Goal: Task Accomplishment & Management: Manage account settings

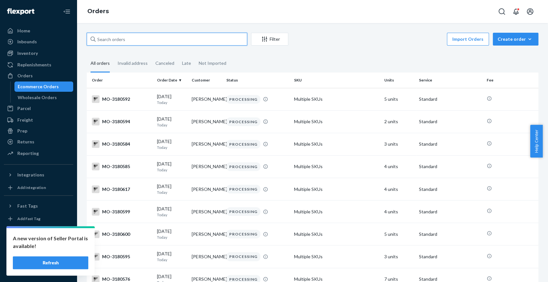
click at [168, 43] on input "text" at bounding box center [167, 39] width 160 height 13
paste input "Judy Fredericks"
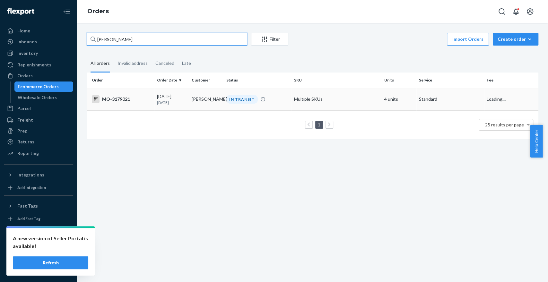
type input "Judy Fredericks"
click at [290, 98] on tr "MO-3179021 09/23/2025 1 day ago Judy Fredericks IN TRANSIT Multiple SKUs 4 unit…" at bounding box center [312, 99] width 451 height 22
click at [357, 99] on td "Multiple SKUs" at bounding box center [336, 99] width 90 height 22
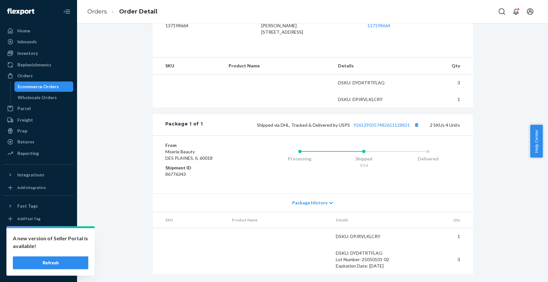
scroll to position [195, 0]
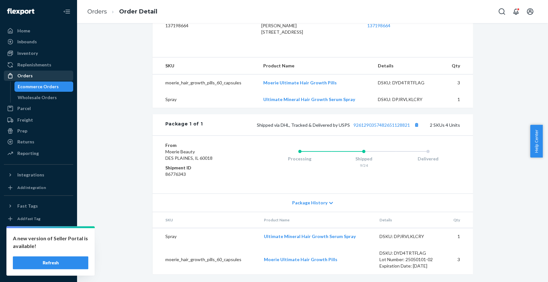
click at [39, 71] on li "Orders" at bounding box center [38, 76] width 69 height 10
click at [44, 75] on div "Orders" at bounding box center [38, 75] width 68 height 9
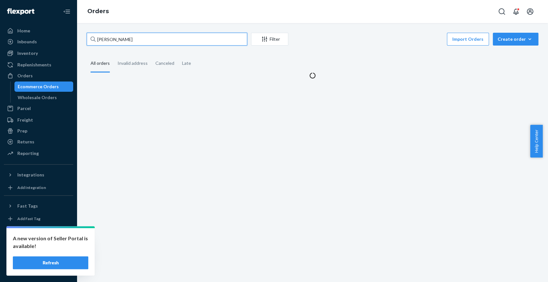
click at [140, 37] on input "Judy Fredericks" at bounding box center [167, 39] width 160 height 13
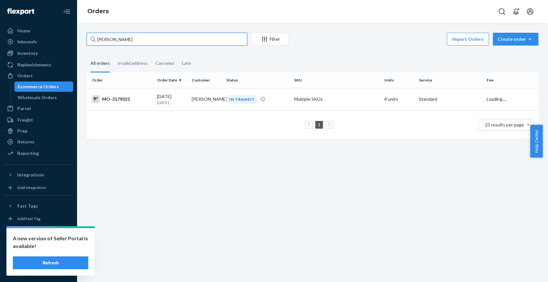
click at [140, 37] on input "Judy Fredericks" at bounding box center [167, 39] width 160 height 13
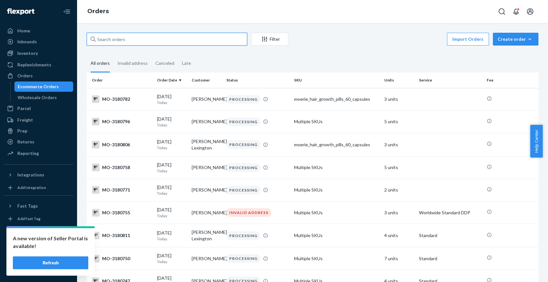
click at [244, 42] on input "text" at bounding box center [167, 39] width 160 height 13
paste input "Samantha Eyolfson"
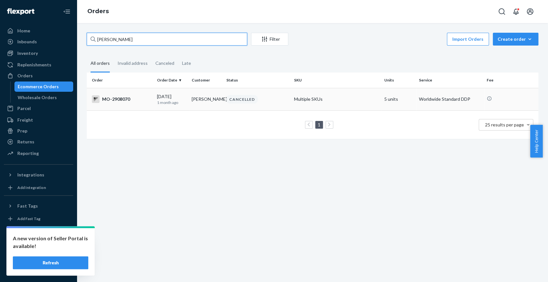
type input "Samantha Eyolfson"
click at [279, 103] on div "CANCELLED" at bounding box center [257, 99] width 65 height 9
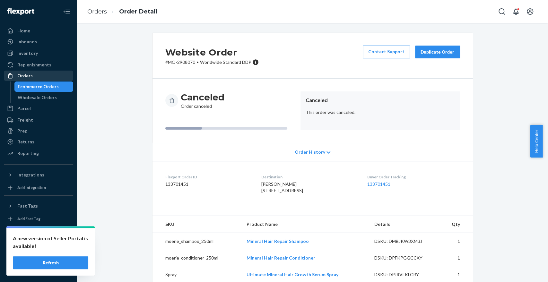
click at [42, 72] on div "Orders" at bounding box center [38, 75] width 68 height 9
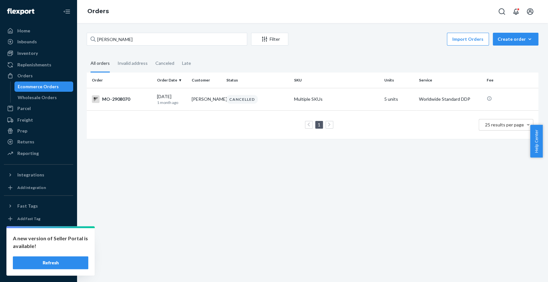
click at [152, 31] on div "Samantha Eyolfson Filter Import Orders Create order Ecommerce order Removal ord…" at bounding box center [312, 152] width 471 height 259
click at [162, 38] on input "Samantha Eyolfson" at bounding box center [167, 39] width 160 height 13
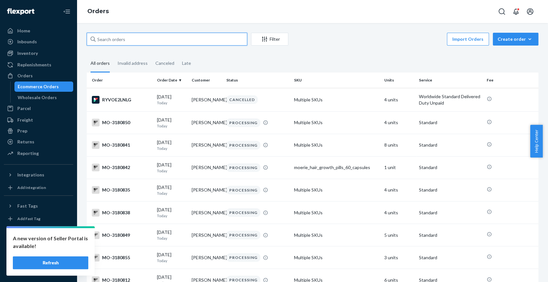
click at [219, 35] on input "text" at bounding box center [167, 39] width 160 height 13
paste input "[PERSON_NAME]"
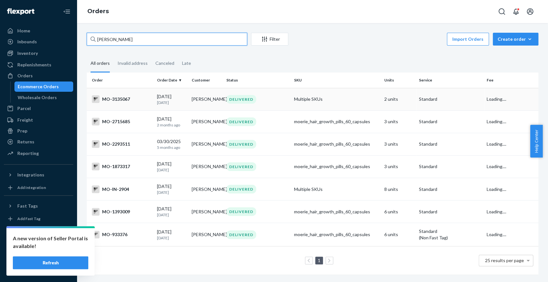
type input "[PERSON_NAME]"
click at [264, 96] on div "DELIVERED" at bounding box center [257, 99] width 65 height 9
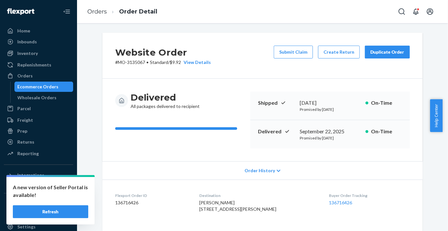
click at [136, 61] on p "# MO-3135067 • Standard / $9.92 View Details" at bounding box center [163, 62] width 96 height 6
copy p "3135067"
click at [334, 53] on button "Create Return" at bounding box center [339, 52] width 42 height 13
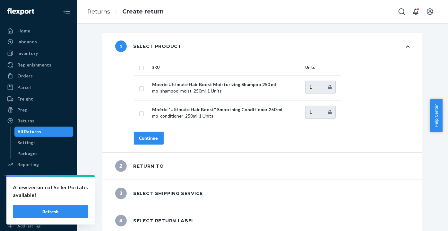
click at [153, 69] on th "SKU" at bounding box center [226, 67] width 153 height 15
click at [141, 68] on input "checkbox" at bounding box center [141, 67] width 5 height 7
checkbox input "true"
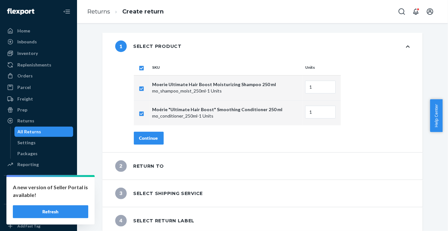
click at [149, 135] on div "Continue" at bounding box center [148, 138] width 19 height 6
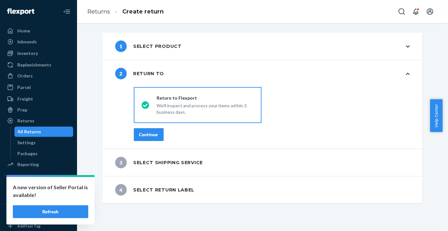
click at [152, 130] on button "Continue" at bounding box center [149, 134] width 30 height 13
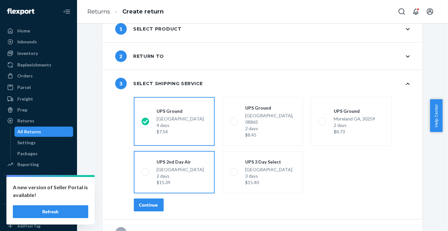
scroll to position [26, 0]
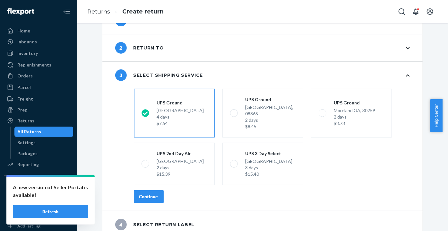
click at [141, 193] on div "Continue" at bounding box center [148, 196] width 19 height 6
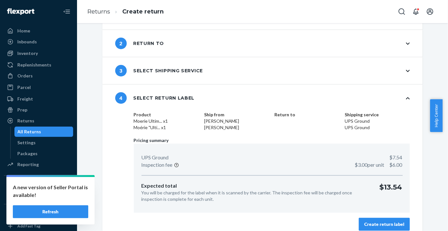
scroll to position [37, 0]
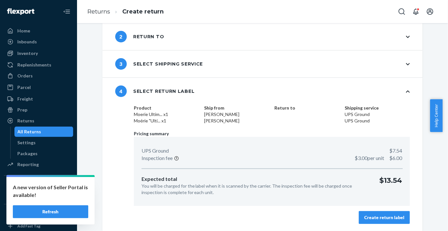
click at [396, 214] on div "Create return label" at bounding box center [384, 217] width 40 height 6
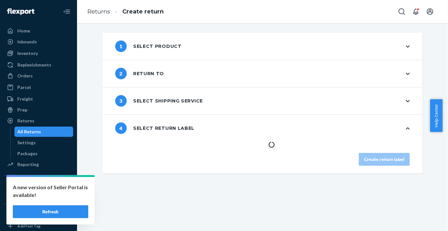
scroll to position [0, 0]
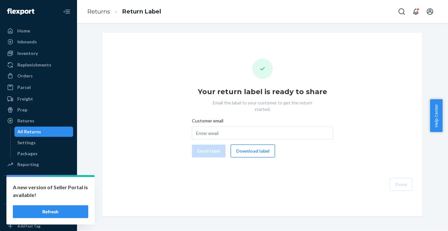
click at [248, 144] on button "Download label" at bounding box center [253, 150] width 44 height 13
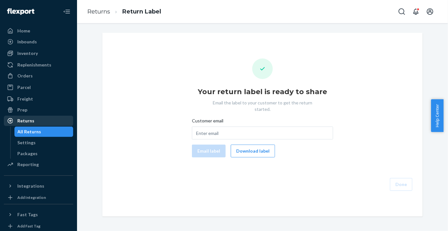
click at [41, 124] on div "Returns" at bounding box center [38, 120] width 68 height 9
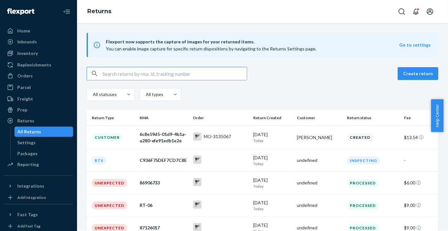
click at [184, 76] on input "text" at bounding box center [174, 73] width 144 height 13
paste input "2981706"
type input "2981706"
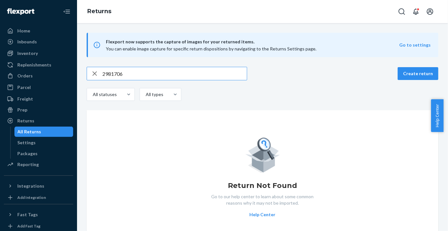
click at [168, 68] on input "2981706" at bounding box center [174, 73] width 144 height 13
click at [167, 68] on input "2981706" at bounding box center [174, 73] width 144 height 13
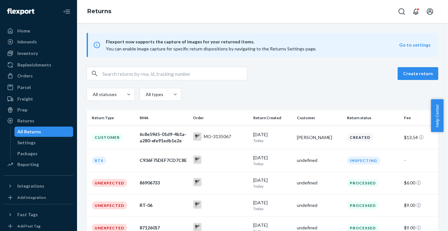
click at [214, 77] on input "text" at bounding box center [174, 73] width 144 height 13
paste input "[EMAIL_ADDRESS][DOMAIN_NAME]"
type input "[EMAIL_ADDRESS][DOMAIN_NAME]"
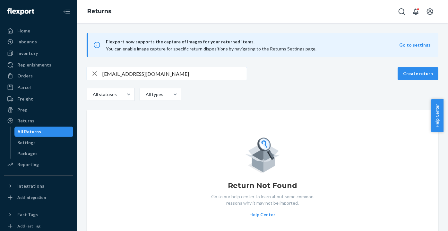
click at [220, 73] on input "[EMAIL_ADDRESS][DOMAIN_NAME]" at bounding box center [174, 73] width 144 height 13
click at [219, 73] on input "[EMAIL_ADDRESS][DOMAIN_NAME]" at bounding box center [174, 73] width 144 height 13
click at [221, 76] on input "[EMAIL_ADDRESS][DOMAIN_NAME]" at bounding box center [174, 73] width 144 height 13
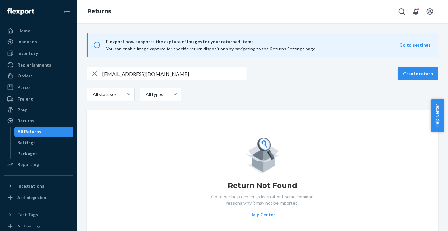
click at [221, 76] on input "[EMAIL_ADDRESS][DOMAIN_NAME]" at bounding box center [174, 73] width 144 height 13
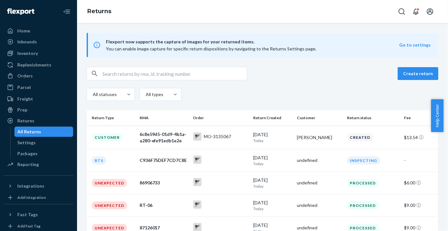
click at [178, 73] on input "text" at bounding box center [174, 73] width 144 height 13
click at [215, 71] on input "text" at bounding box center [174, 73] width 144 height 13
paste input "2981631"
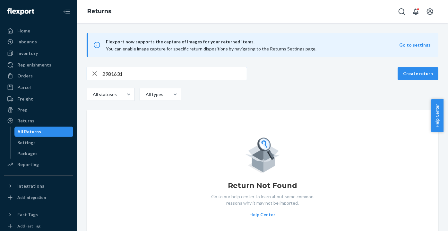
click at [109, 75] on input "2981631" at bounding box center [174, 73] width 144 height 13
click at [111, 74] on input "2981631" at bounding box center [174, 73] width 144 height 13
type input "2981631"
click at [178, 75] on input "2981631" at bounding box center [174, 73] width 144 height 13
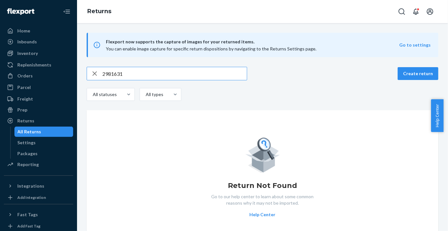
click at [178, 75] on input "2981631" at bounding box center [174, 73] width 144 height 13
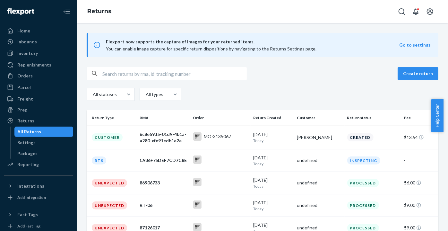
click at [184, 73] on input "text" at bounding box center [174, 73] width 144 height 13
paste input "[PERSON_NAME]"
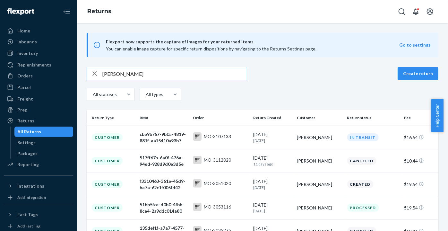
click at [111, 72] on input "[PERSON_NAME]" at bounding box center [174, 73] width 144 height 13
type input "[PERSON_NAME]"
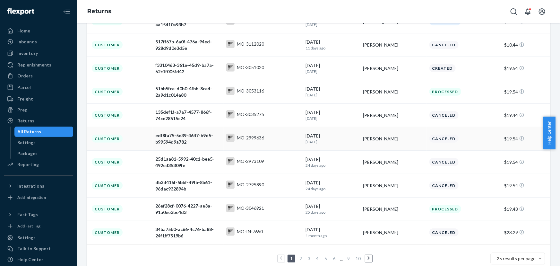
scroll to position [128, 0]
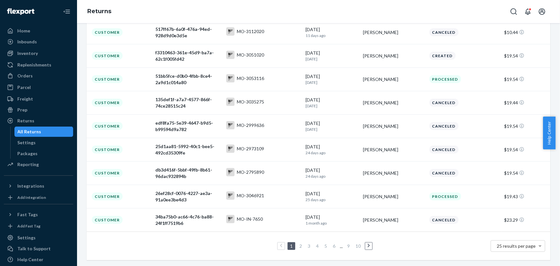
click at [367, 230] on icon at bounding box center [368, 245] width 3 height 4
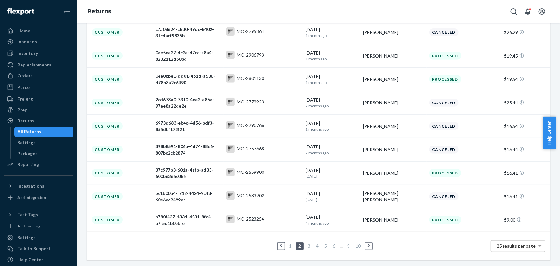
click at [367, 230] on icon at bounding box center [368, 246] width 2 height 4
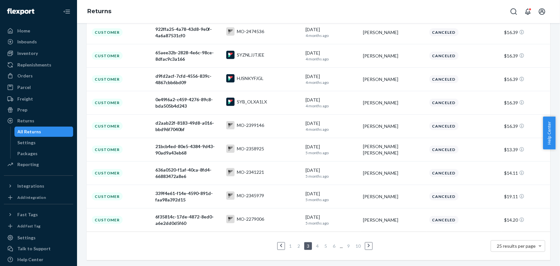
click at [367, 230] on icon at bounding box center [368, 246] width 2 height 4
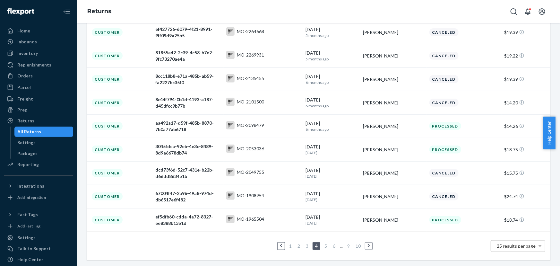
click at [367, 230] on icon at bounding box center [368, 245] width 3 height 4
click at [373, 230] on link at bounding box center [372, 246] width 7 height 8
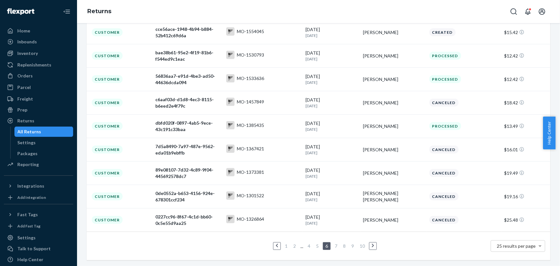
click at [372, 230] on icon at bounding box center [373, 245] width 3 height 4
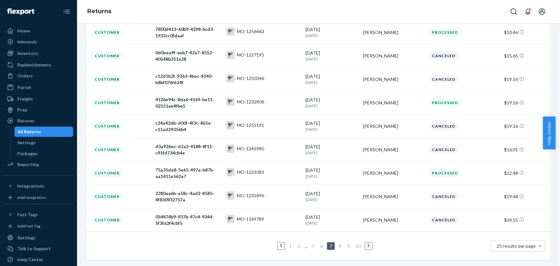
click at [368, 230] on link at bounding box center [368, 246] width 7 height 8
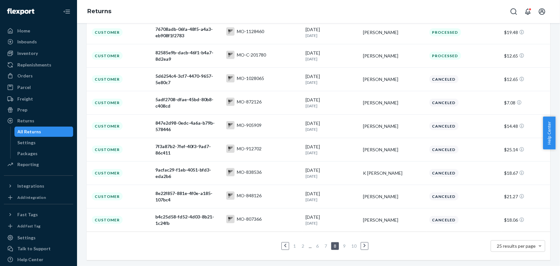
click at [363, 230] on icon at bounding box center [364, 245] width 3 height 4
click at [365, 230] on link at bounding box center [364, 246] width 7 height 8
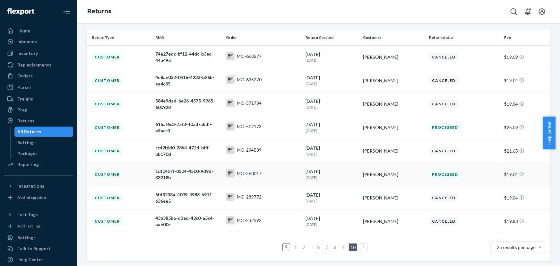
scroll to position [81, 0]
click at [362, 230] on icon at bounding box center [363, 246] width 3 height 4
click at [290, 230] on ul "1 2 ... 6 7 8 9 10" at bounding box center [318, 246] width 100 height 8
click at [293, 230] on li "1" at bounding box center [296, 246] width 6 height 8
click at [294, 230] on link "1" at bounding box center [295, 245] width 5 height 5
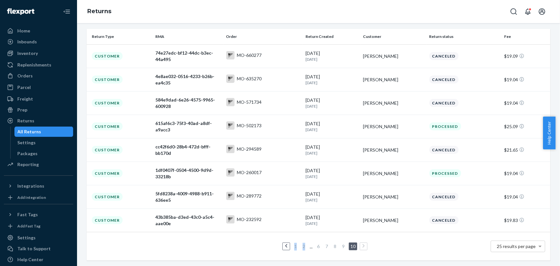
scroll to position [0, 0]
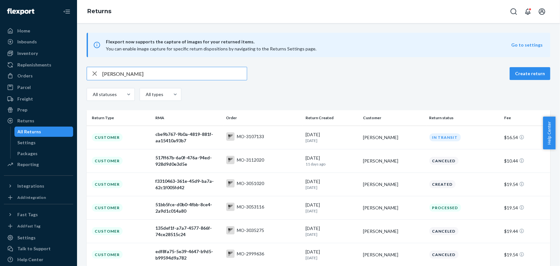
click at [145, 70] on input "[PERSON_NAME]" at bounding box center [174, 73] width 144 height 13
click at [130, 75] on input "[PERSON_NAME]" at bounding box center [174, 73] width 144 height 13
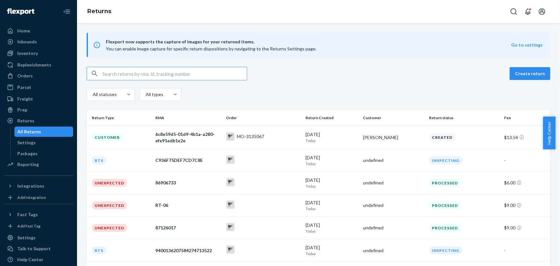
click at [171, 74] on input "text" at bounding box center [174, 73] width 144 height 13
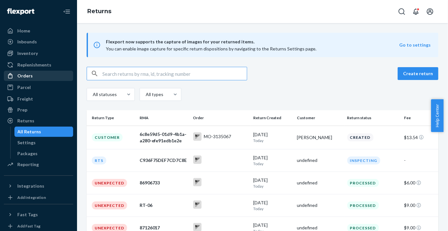
click at [42, 77] on div "Orders" at bounding box center [38, 75] width 68 height 9
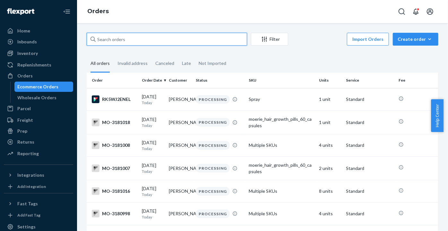
click at [175, 34] on input "text" at bounding box center [167, 39] width 160 height 13
